Goal: Task Accomplishment & Management: Use online tool/utility

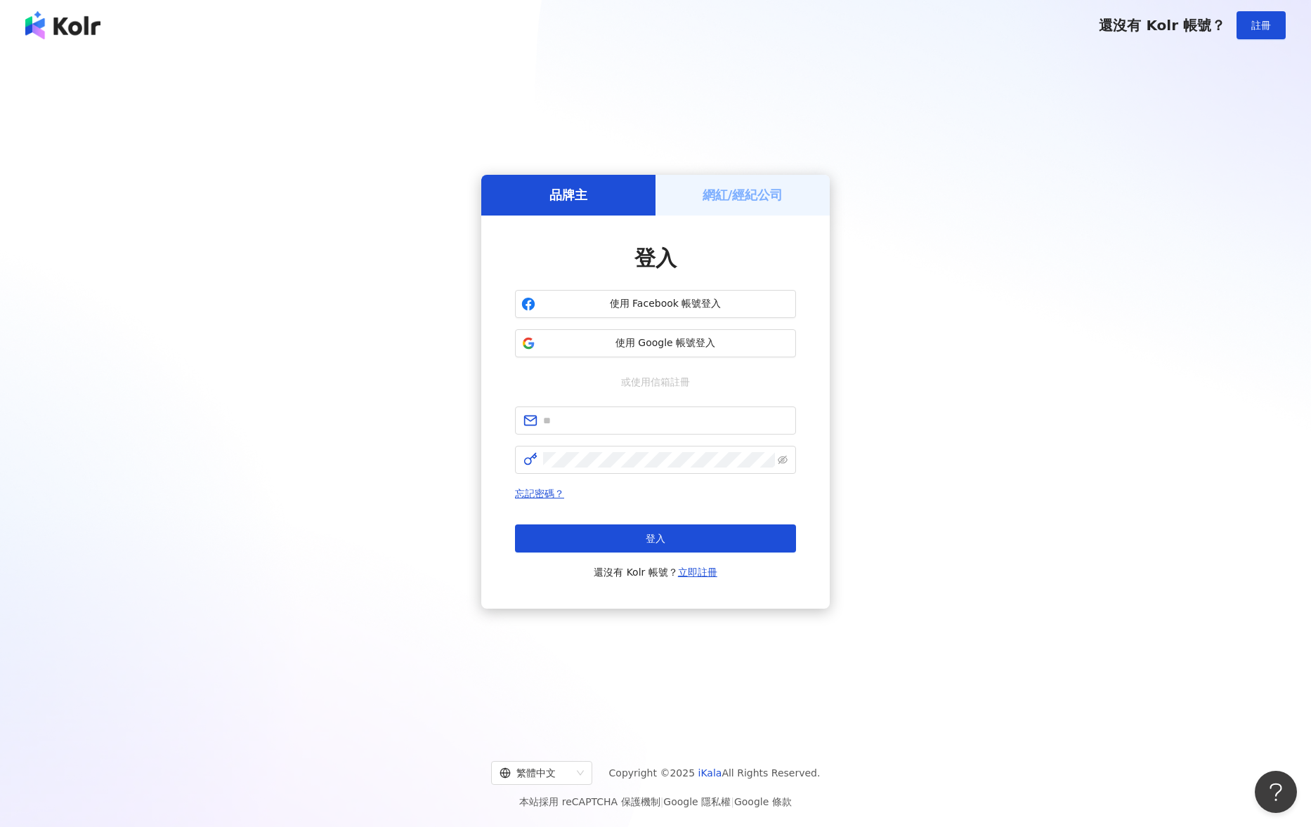
click at [608, 435] on form at bounding box center [655, 440] width 281 height 67
click at [608, 425] on input "text" at bounding box center [665, 420] width 244 height 15
type input "*"
type input "**********"
click at [593, 469] on span at bounding box center [655, 460] width 281 height 28
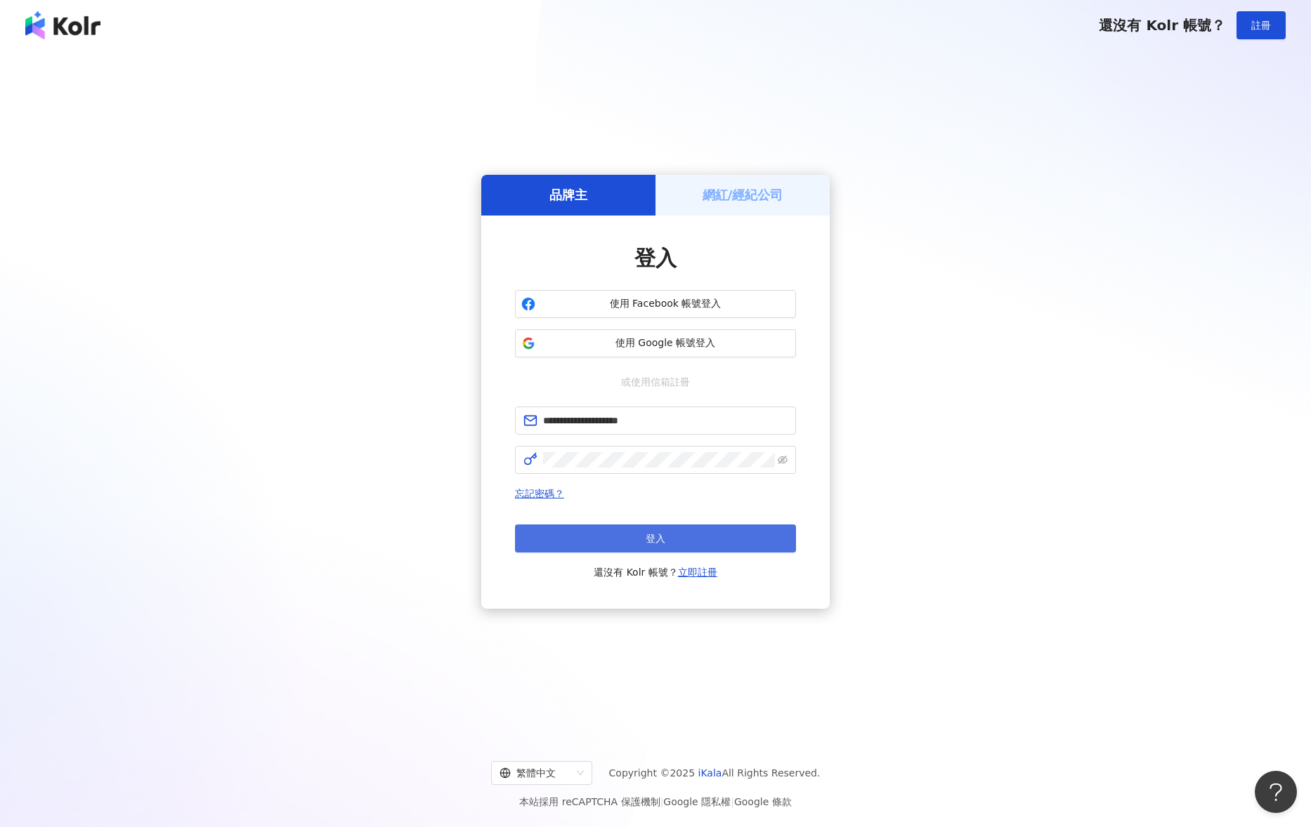
click at [647, 535] on span "登入" at bounding box center [655, 538] width 20 height 11
